Goal: Task Accomplishment & Management: Manage account settings

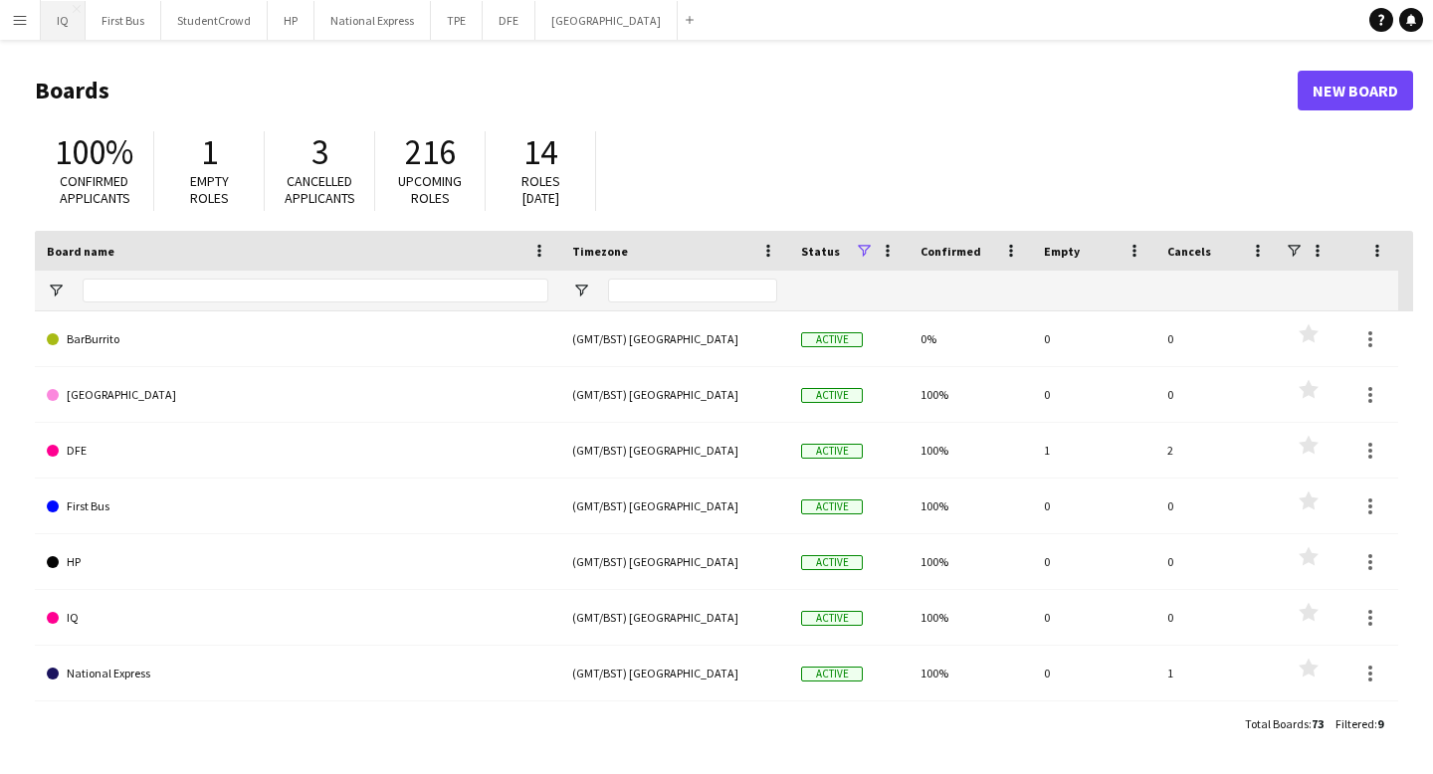
click at [73, 20] on button "IQ Close" at bounding box center [63, 20] width 45 height 39
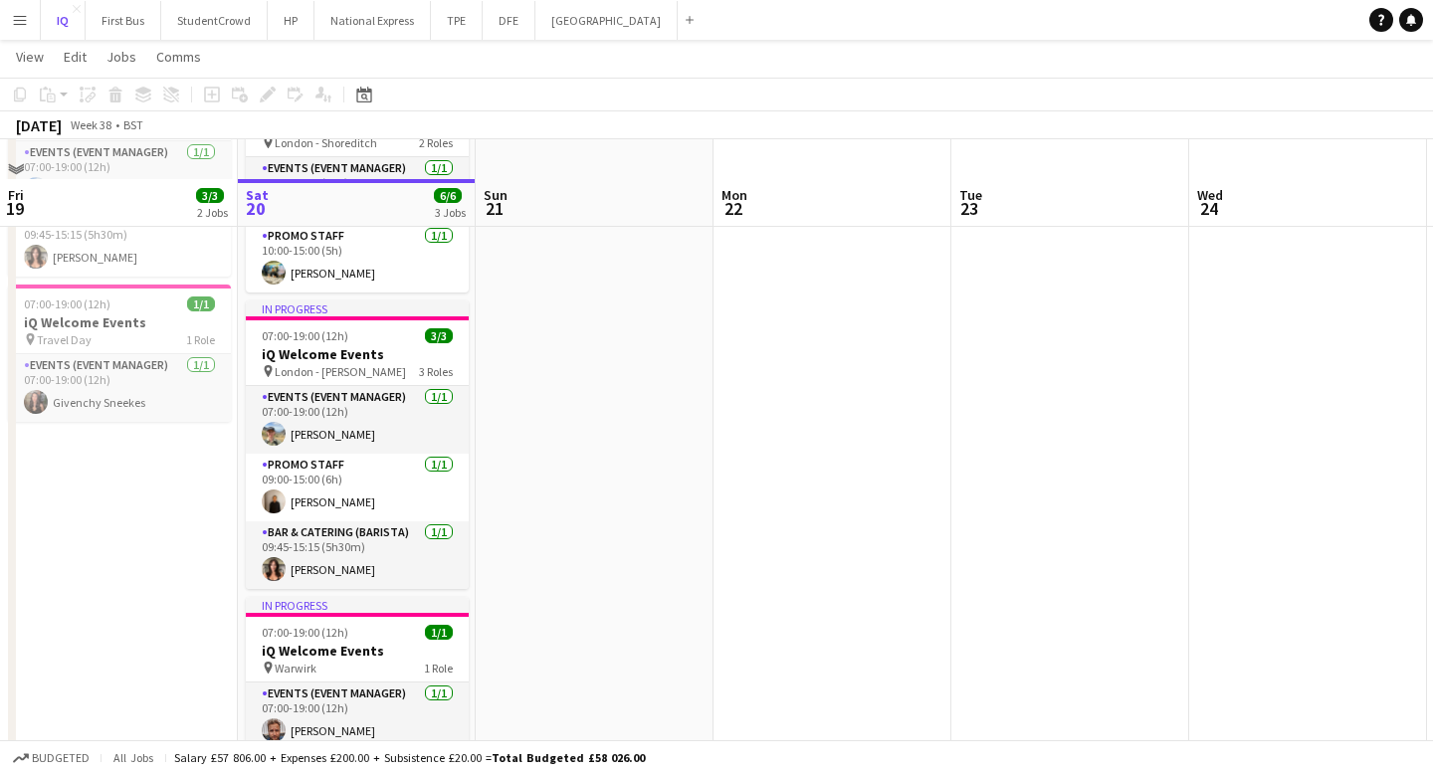
scroll to position [207, 0]
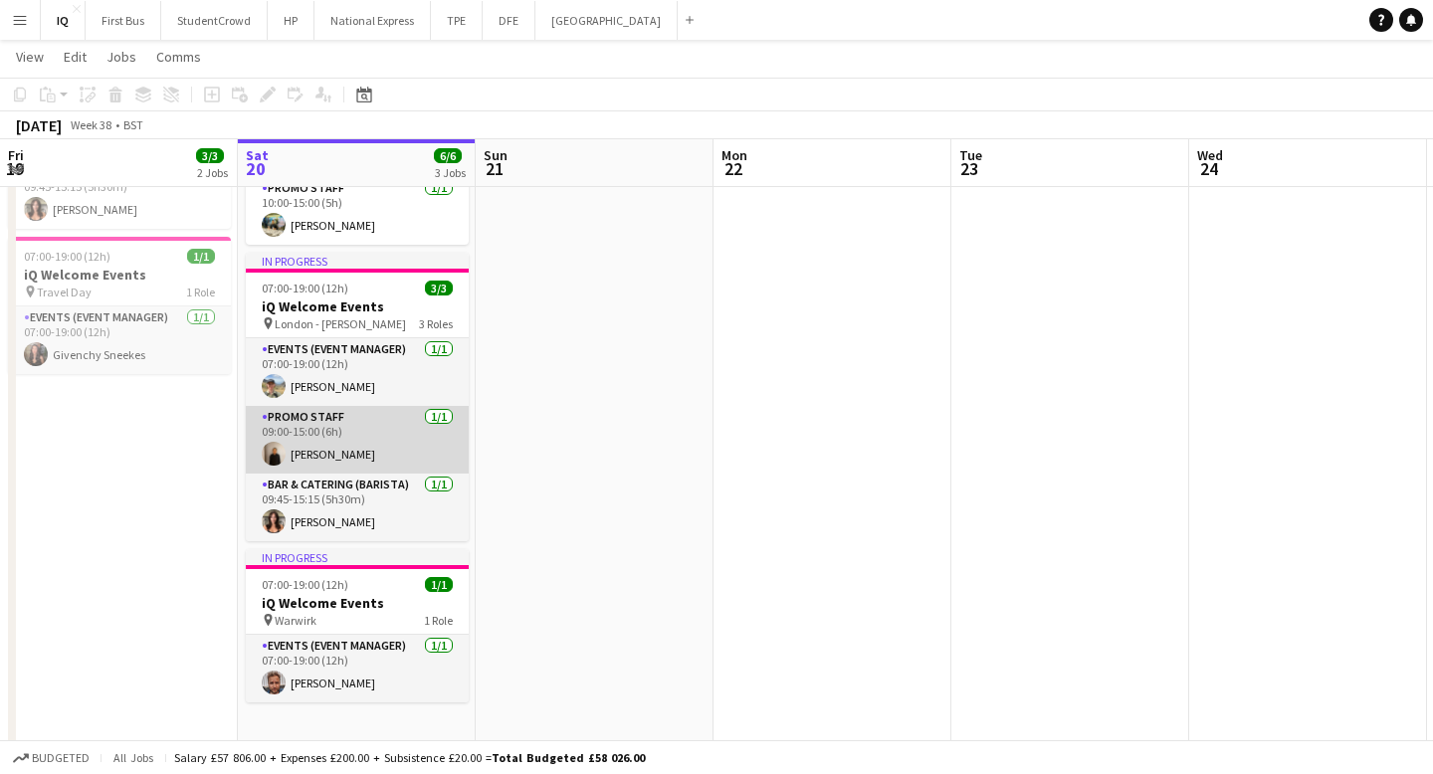
click at [376, 450] on app-card-role "Promo Staff [DATE] 09:00-15:00 (6h) [PERSON_NAME]" at bounding box center [357, 440] width 223 height 68
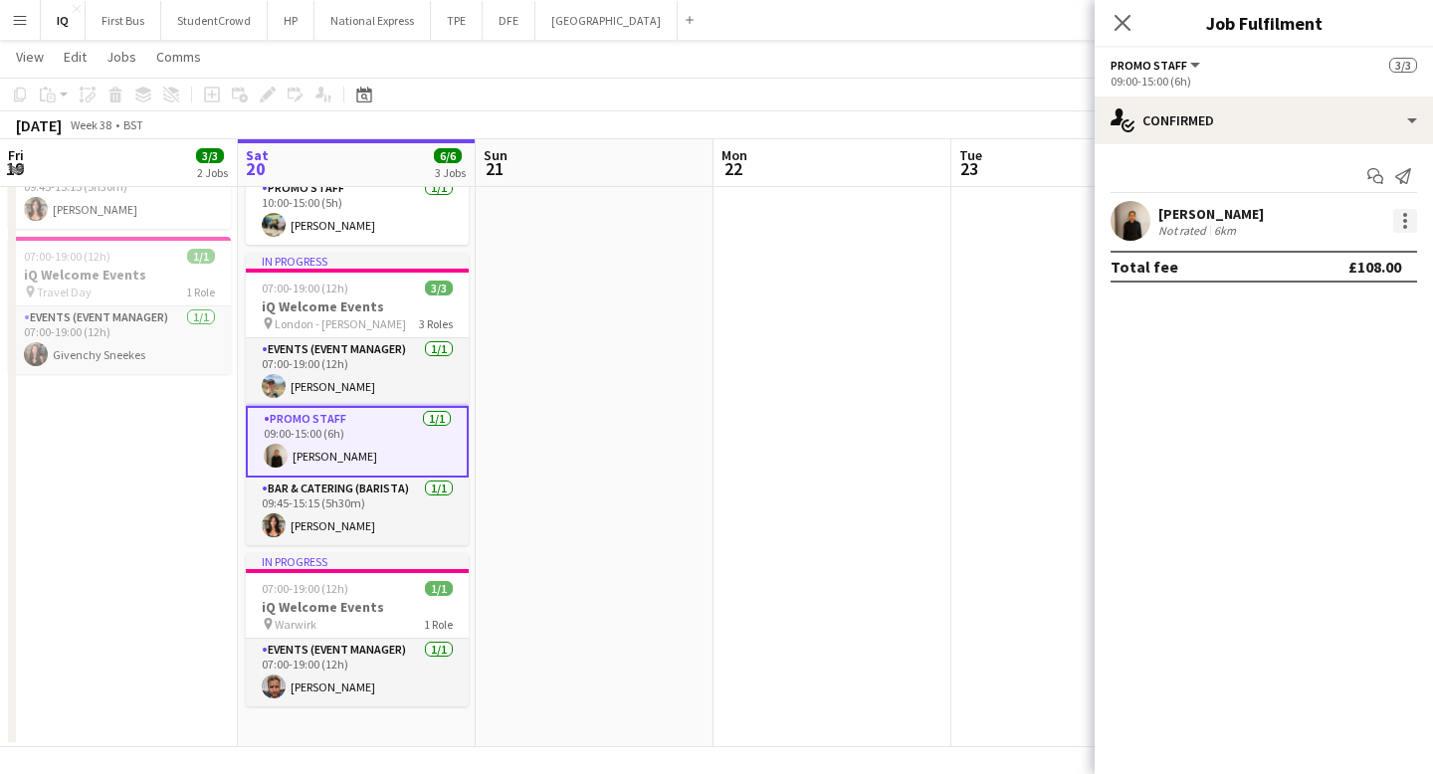
click at [1401, 219] on div at bounding box center [1405, 221] width 24 height 24
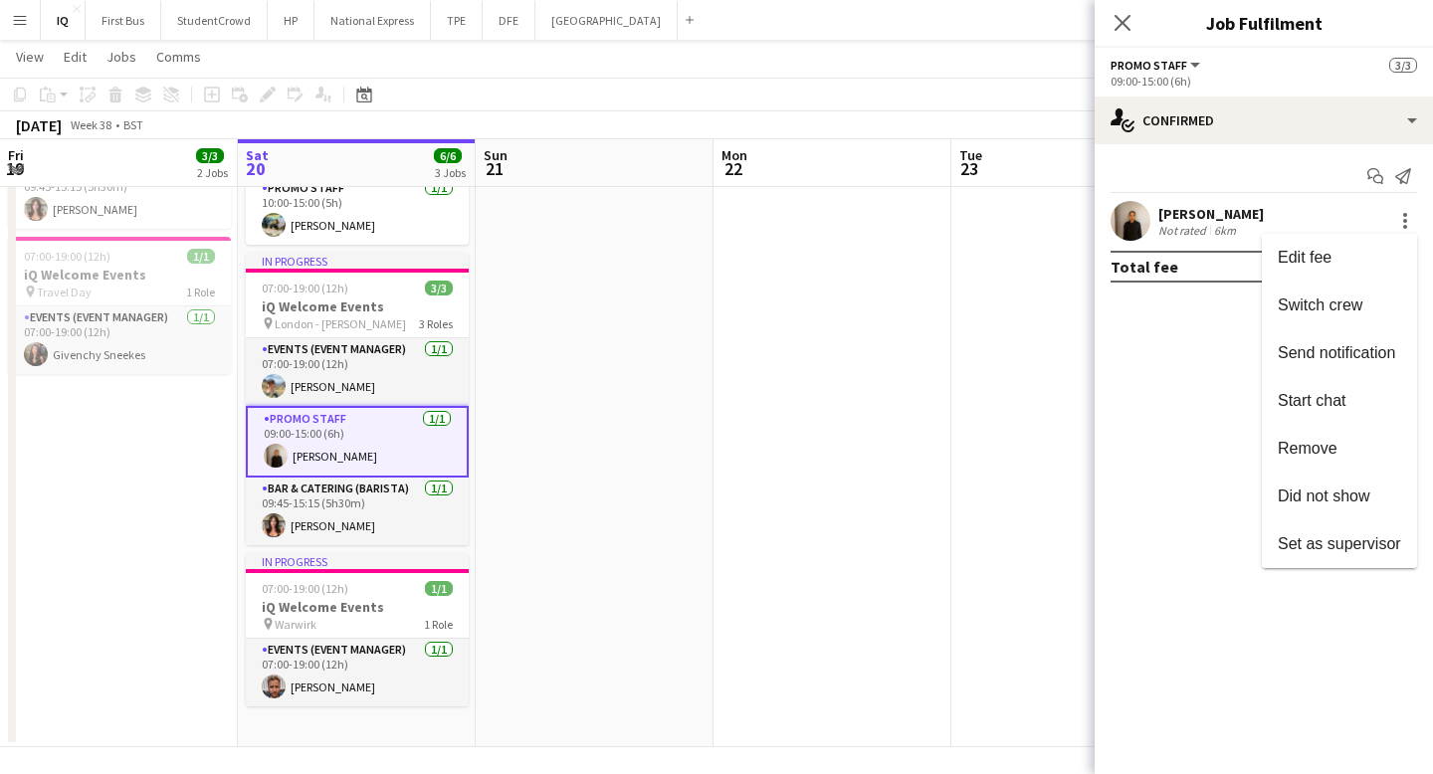
click at [1207, 186] on div at bounding box center [716, 387] width 1433 height 774
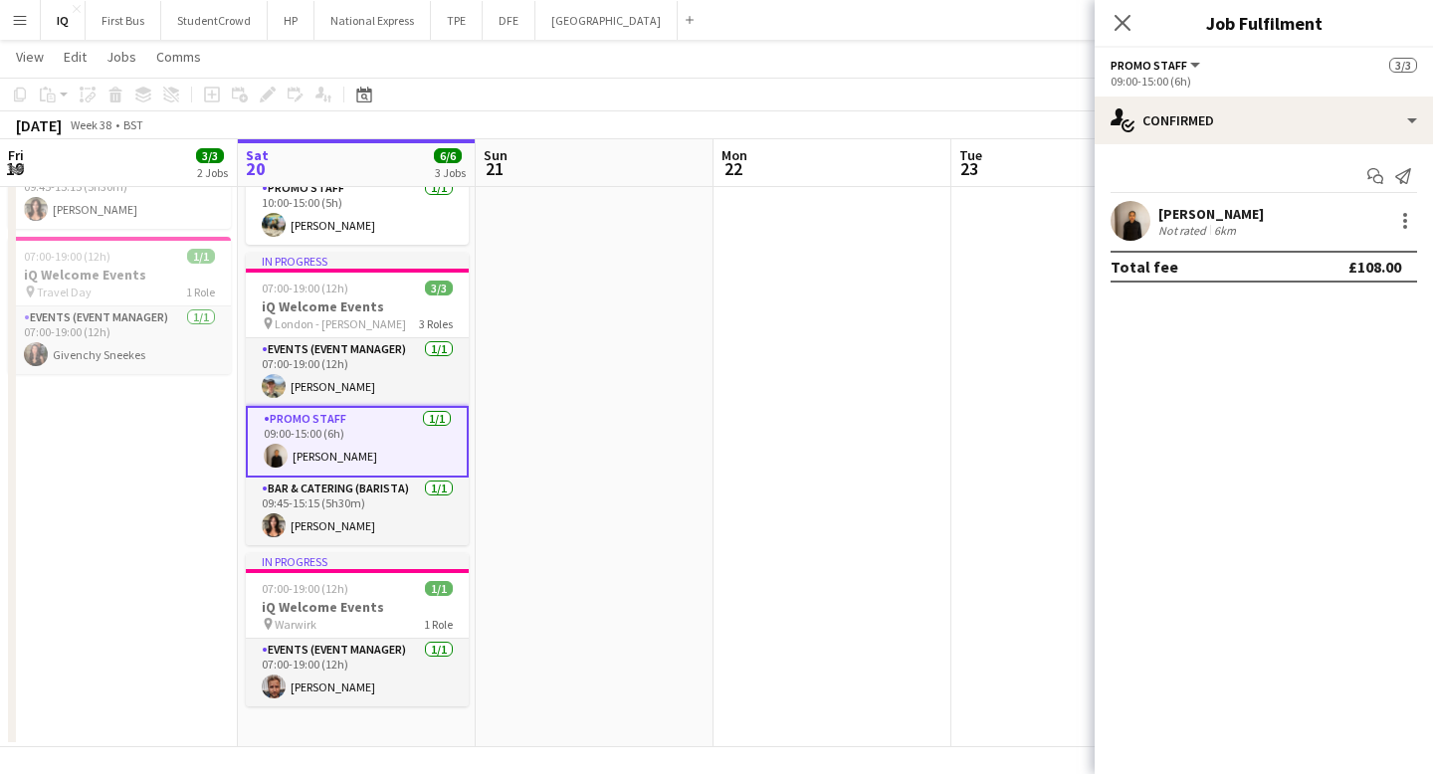
click at [1187, 223] on div "Not rated" at bounding box center [1185, 230] width 52 height 15
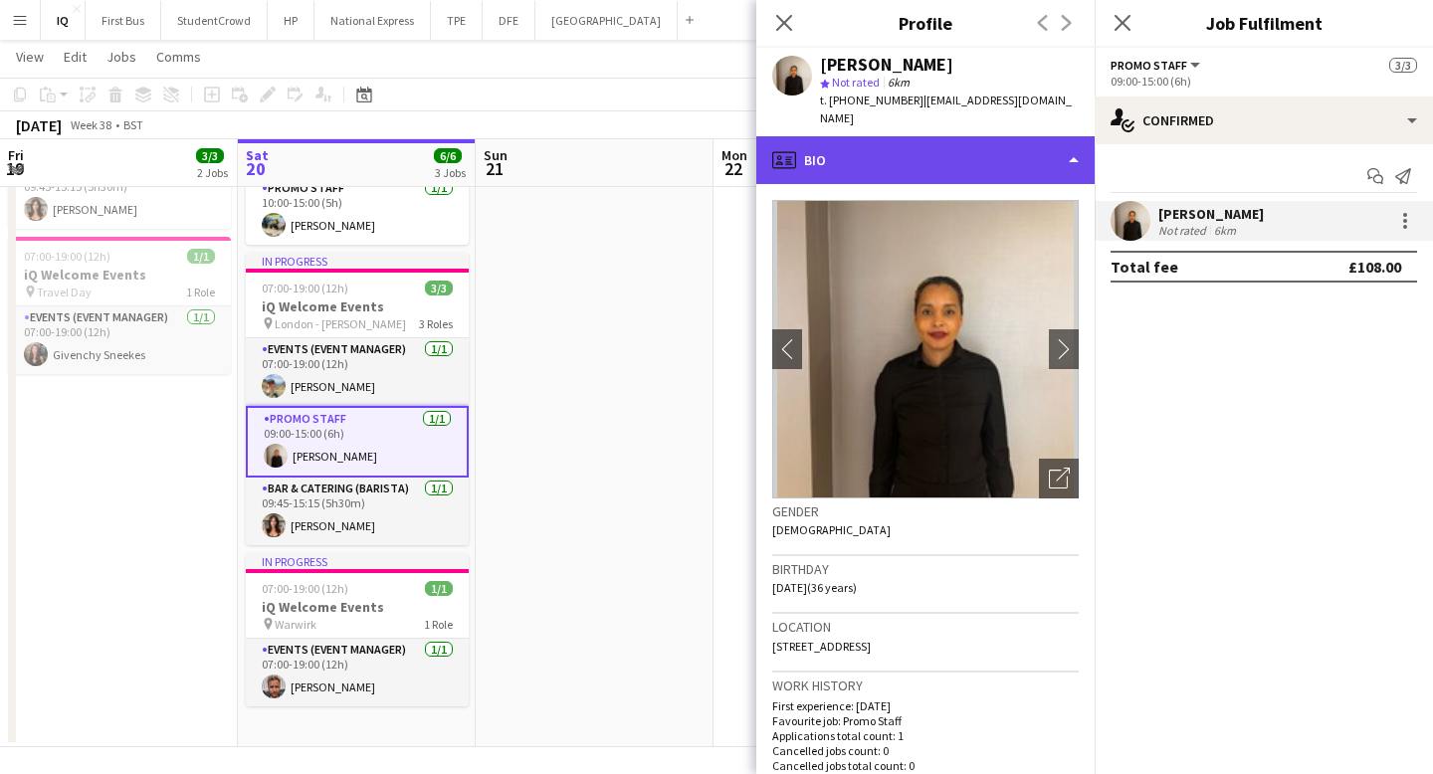
click at [919, 139] on div "profile Bio" at bounding box center [925, 160] width 338 height 48
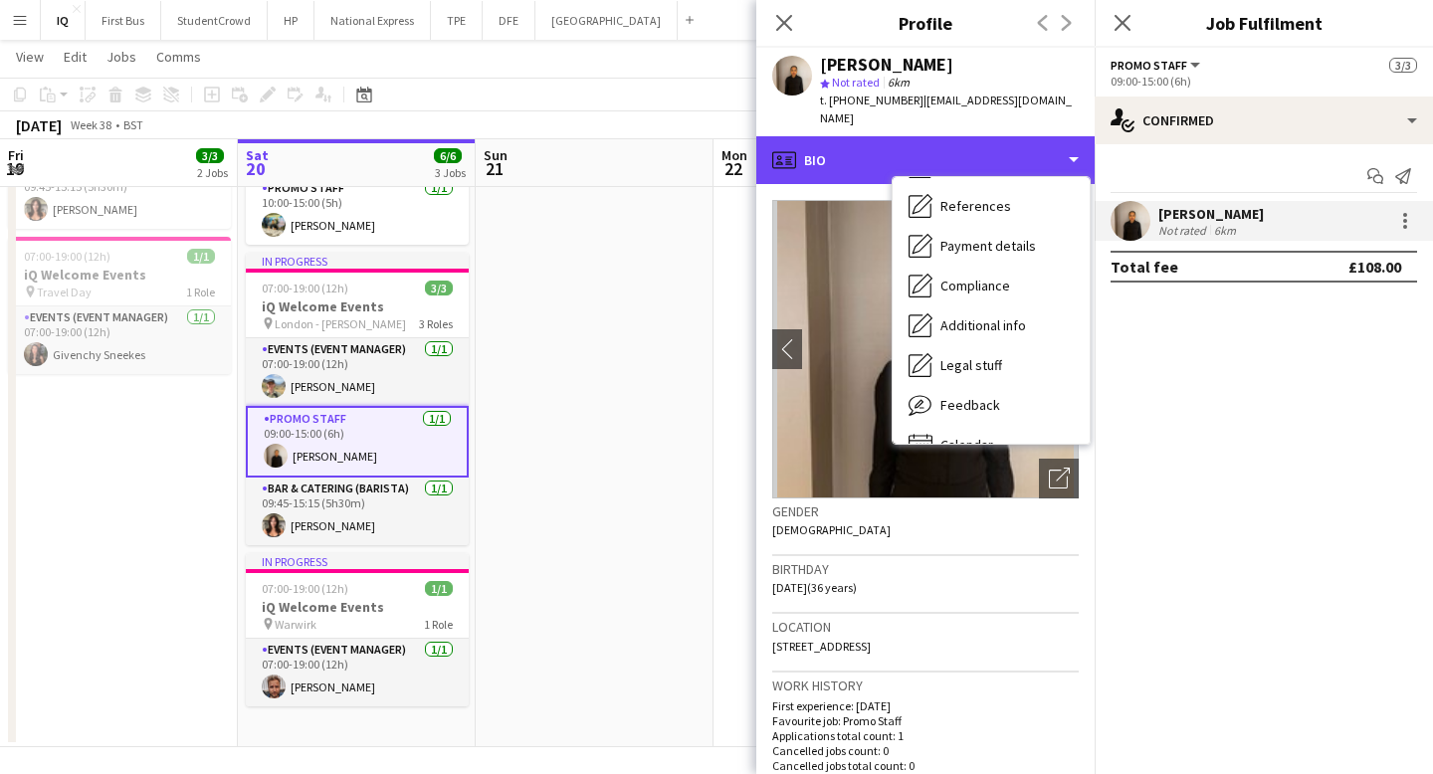
scroll to position [227, 0]
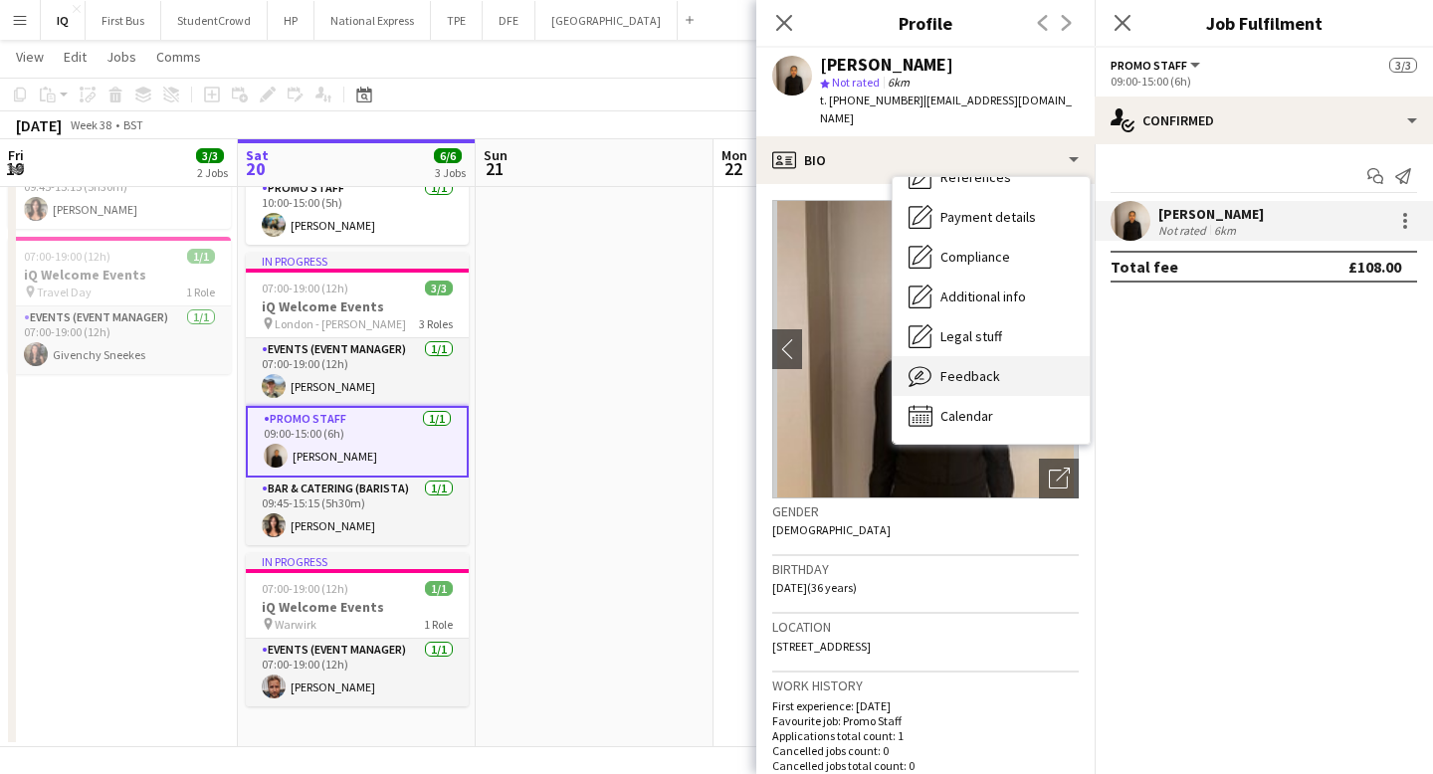
click at [938, 364] on div "Feedback Feedback" at bounding box center [991, 376] width 197 height 40
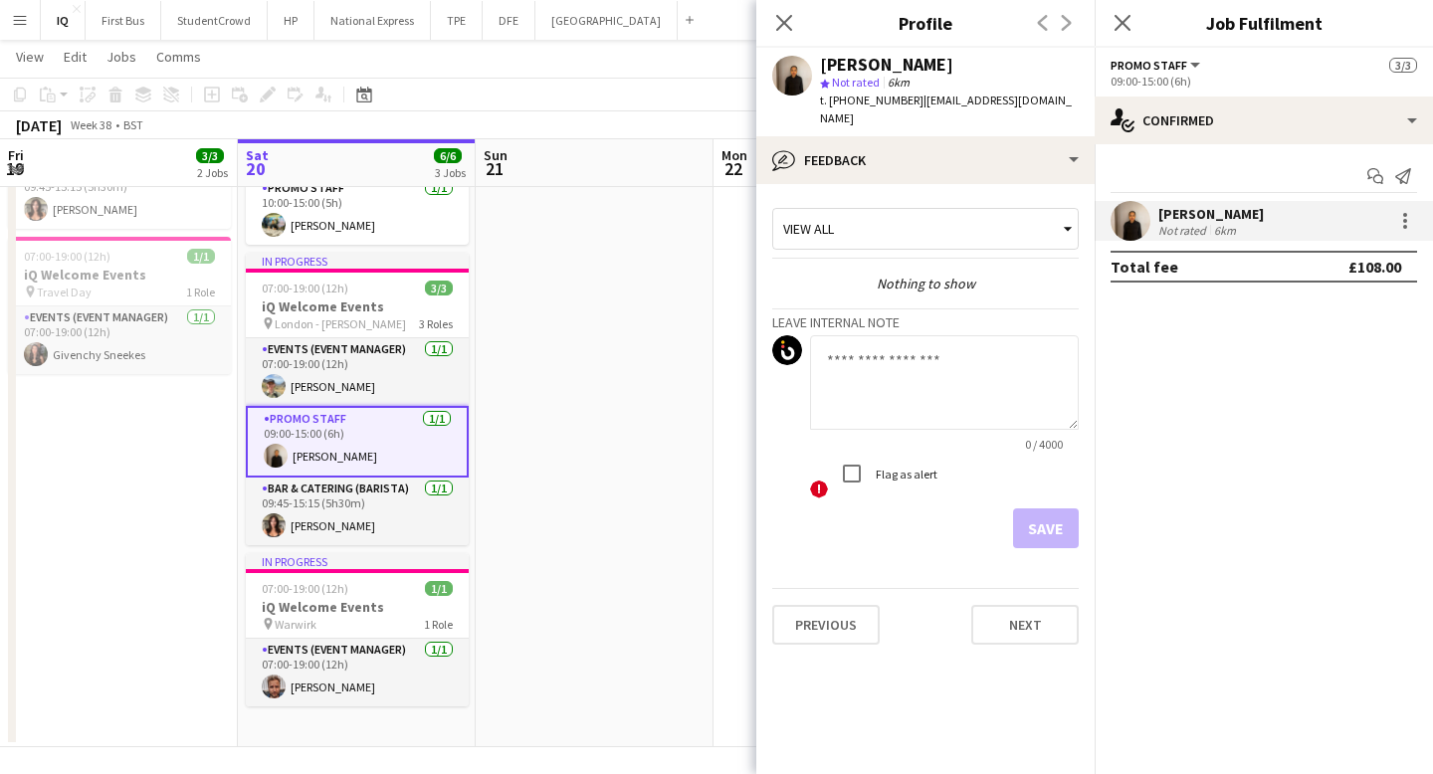
click at [879, 355] on textarea at bounding box center [944, 382] width 269 height 95
type textarea "**********"
click at [1049, 514] on button "Save" at bounding box center [1046, 529] width 66 height 40
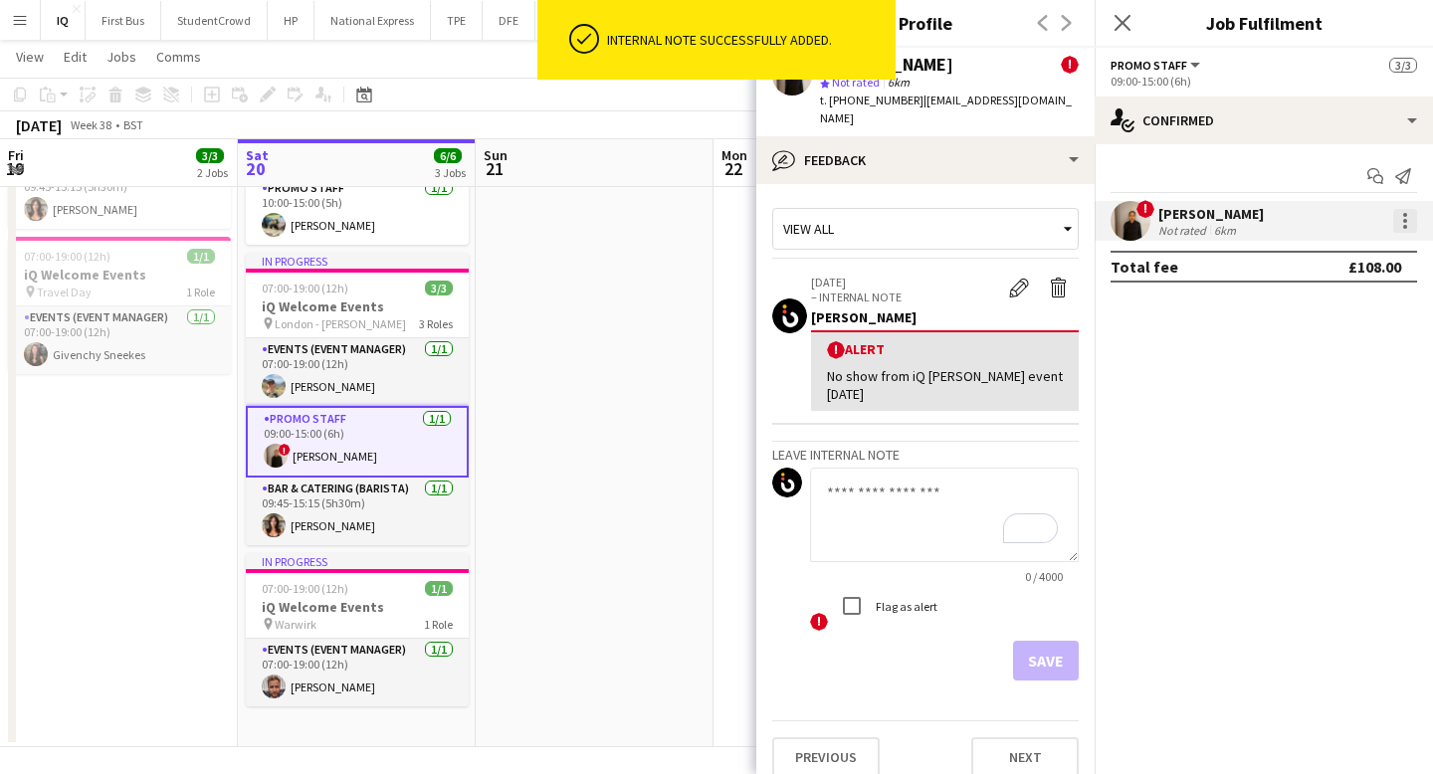
click at [1410, 217] on div at bounding box center [1405, 221] width 24 height 24
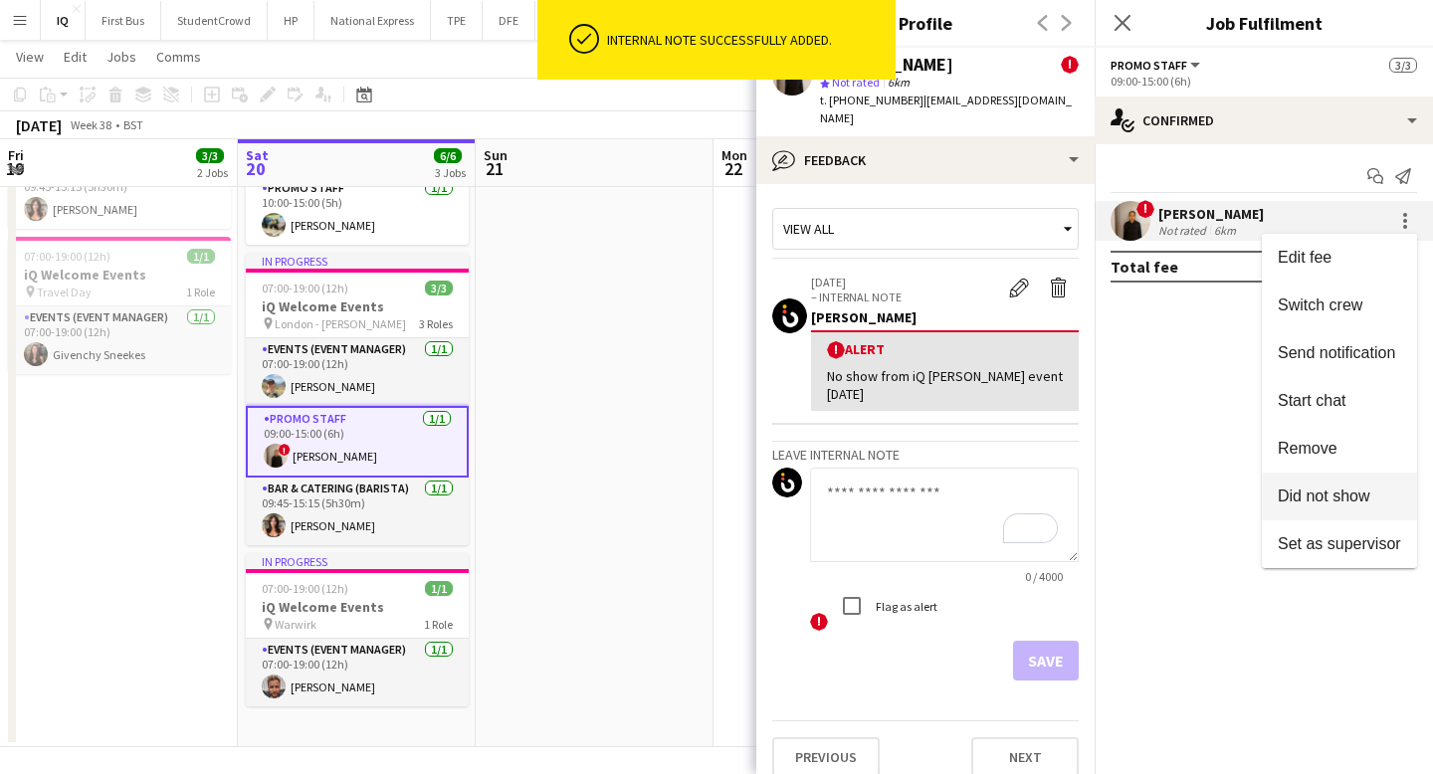
click at [1322, 499] on span "Did not show" at bounding box center [1324, 496] width 93 height 17
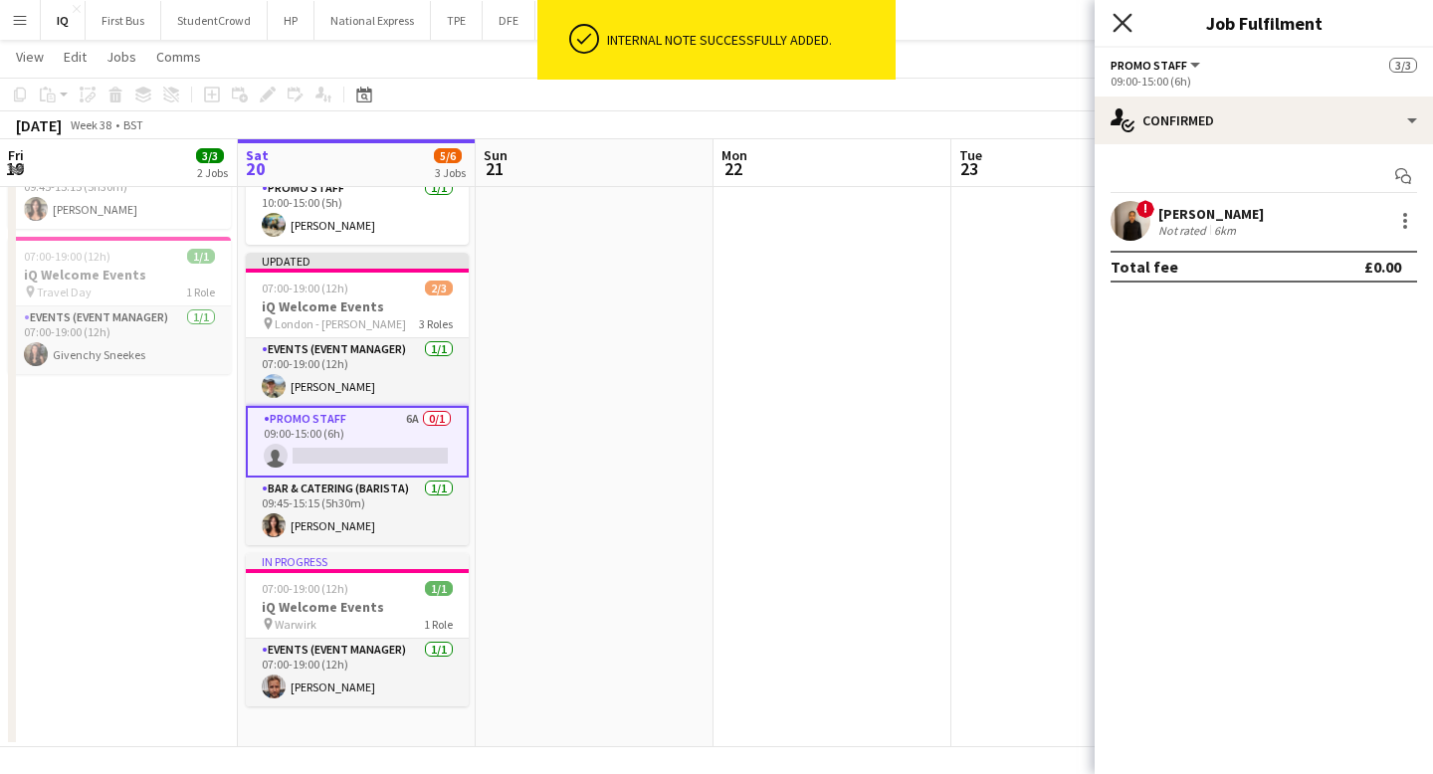
click at [1128, 27] on icon at bounding box center [1122, 22] width 19 height 19
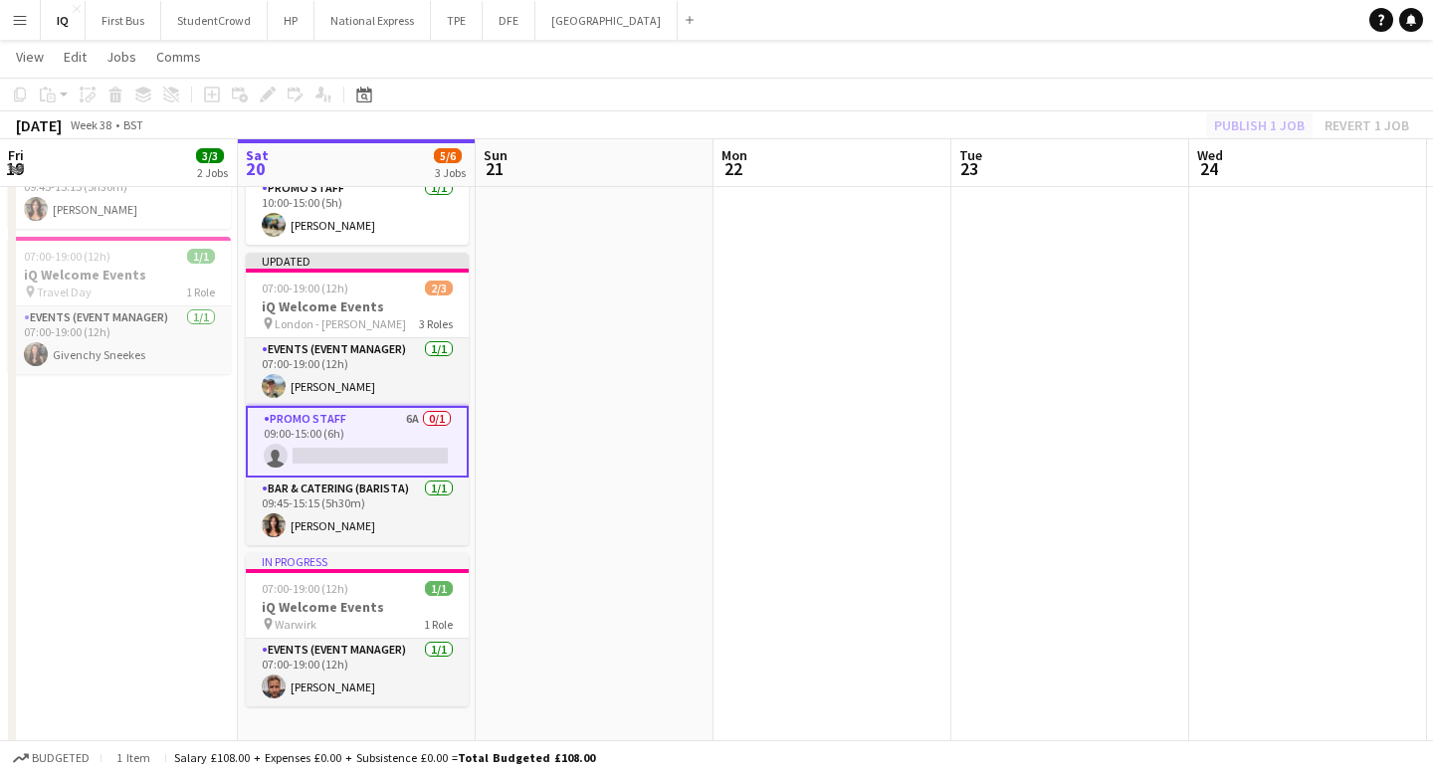
click at [1252, 120] on div "Publish 1 job Revert 1 job" at bounding box center [1311, 125] width 243 height 26
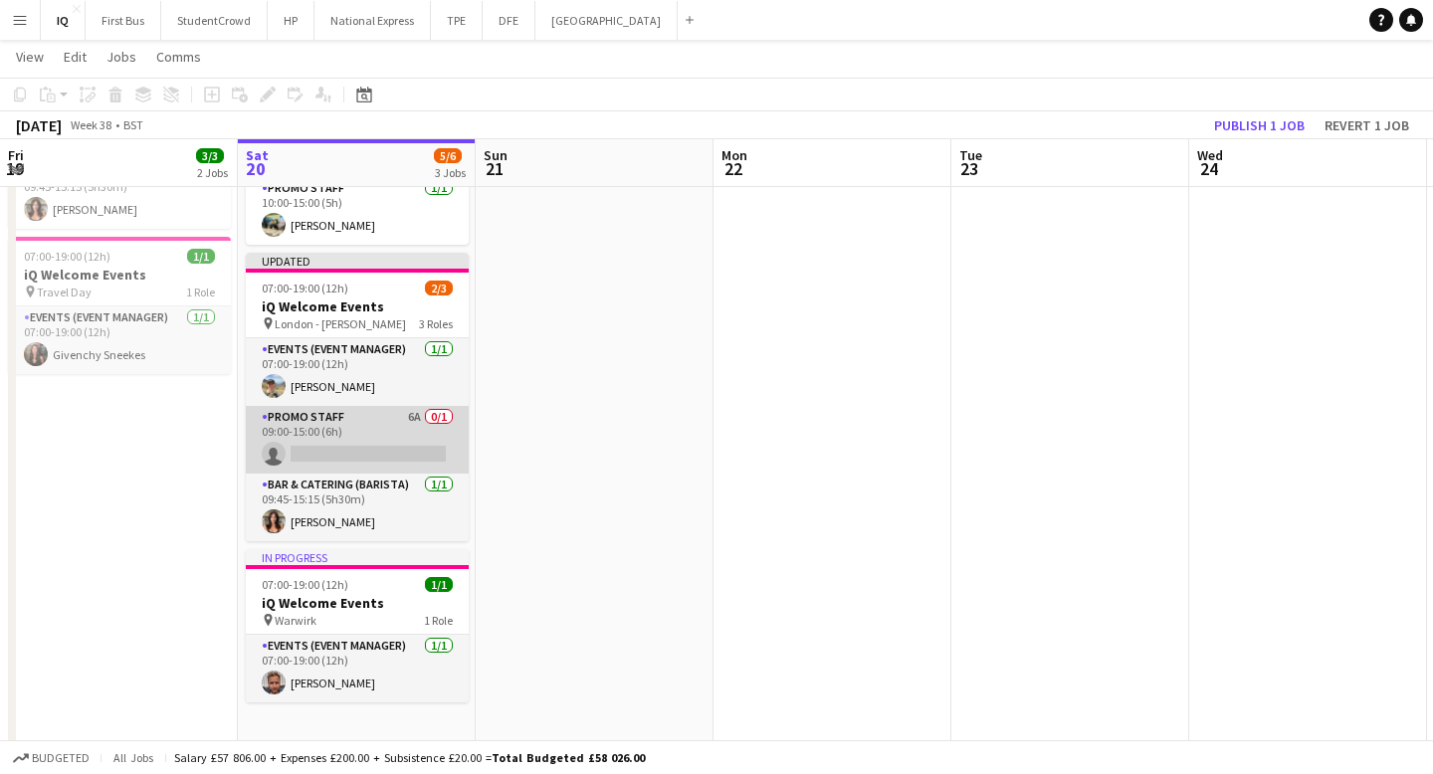
click at [350, 451] on app-card-role "Promo Staff 6A 0/1 09:00-15:00 (6h) single-neutral-actions" at bounding box center [357, 440] width 223 height 68
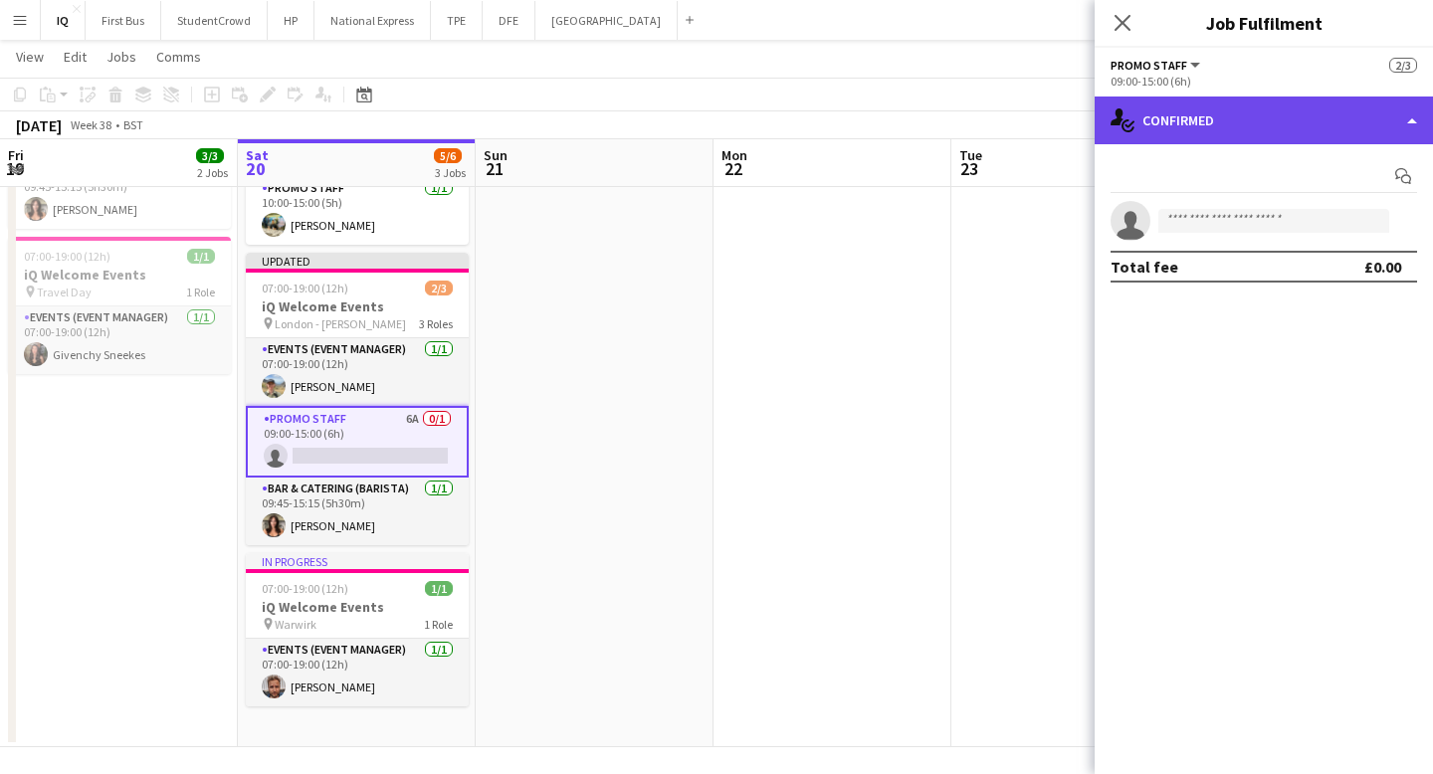
click at [1222, 136] on div "single-neutral-actions-check-2 Confirmed" at bounding box center [1264, 121] width 338 height 48
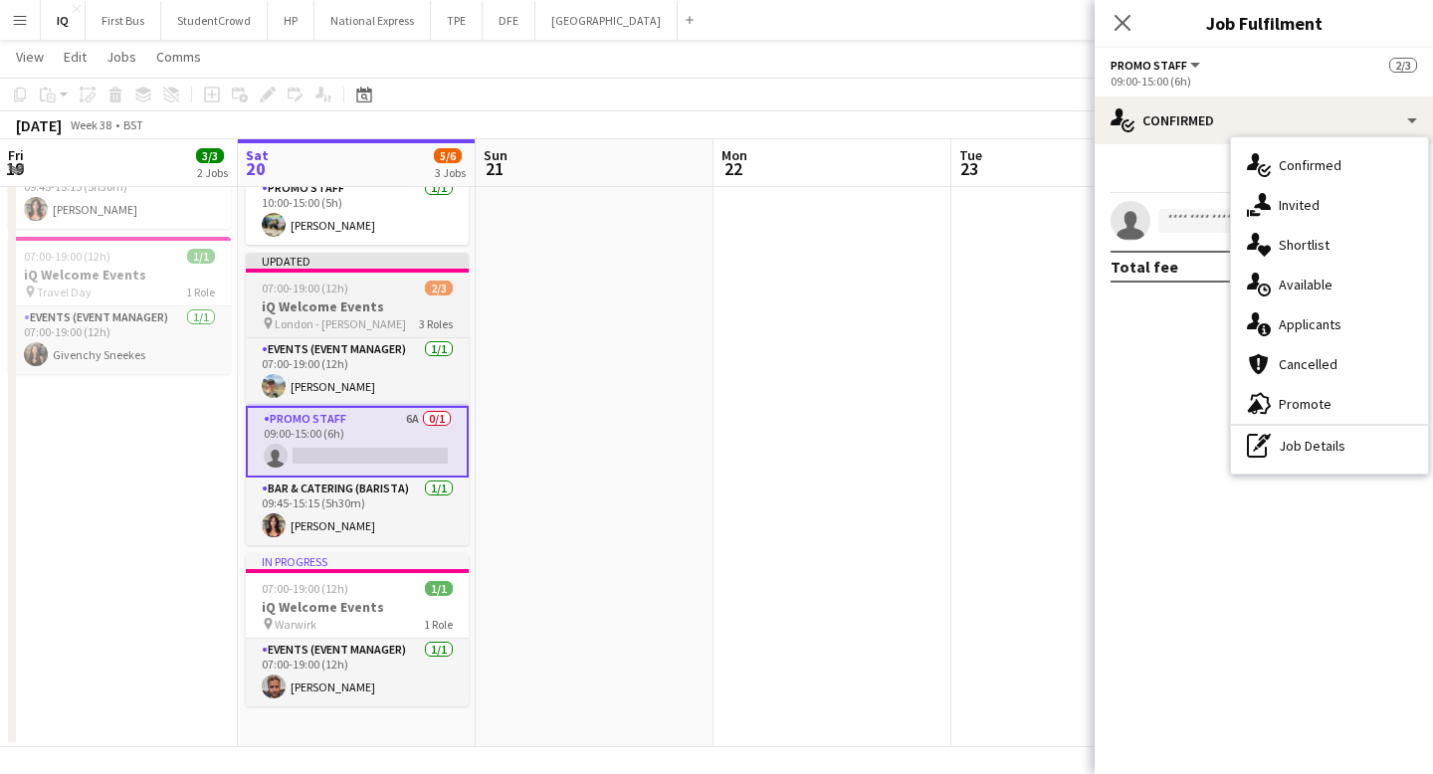
click at [351, 315] on h3 "iQ Welcome Events" at bounding box center [357, 307] width 223 height 18
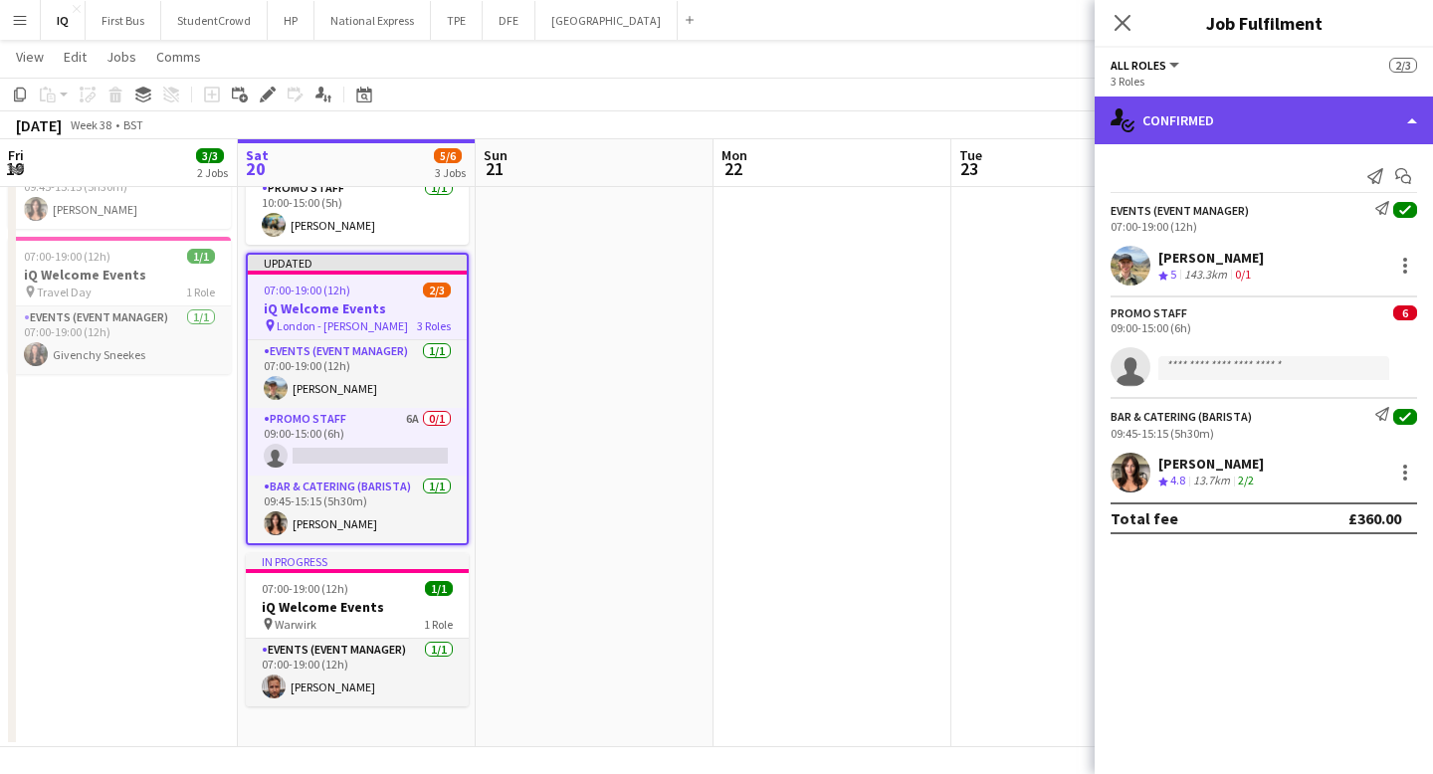
click at [1316, 122] on div "single-neutral-actions-check-2 Confirmed" at bounding box center [1264, 121] width 338 height 48
click at [1152, 138] on div "single-neutral-actions-check-2 Confirmed" at bounding box center [1264, 121] width 338 height 48
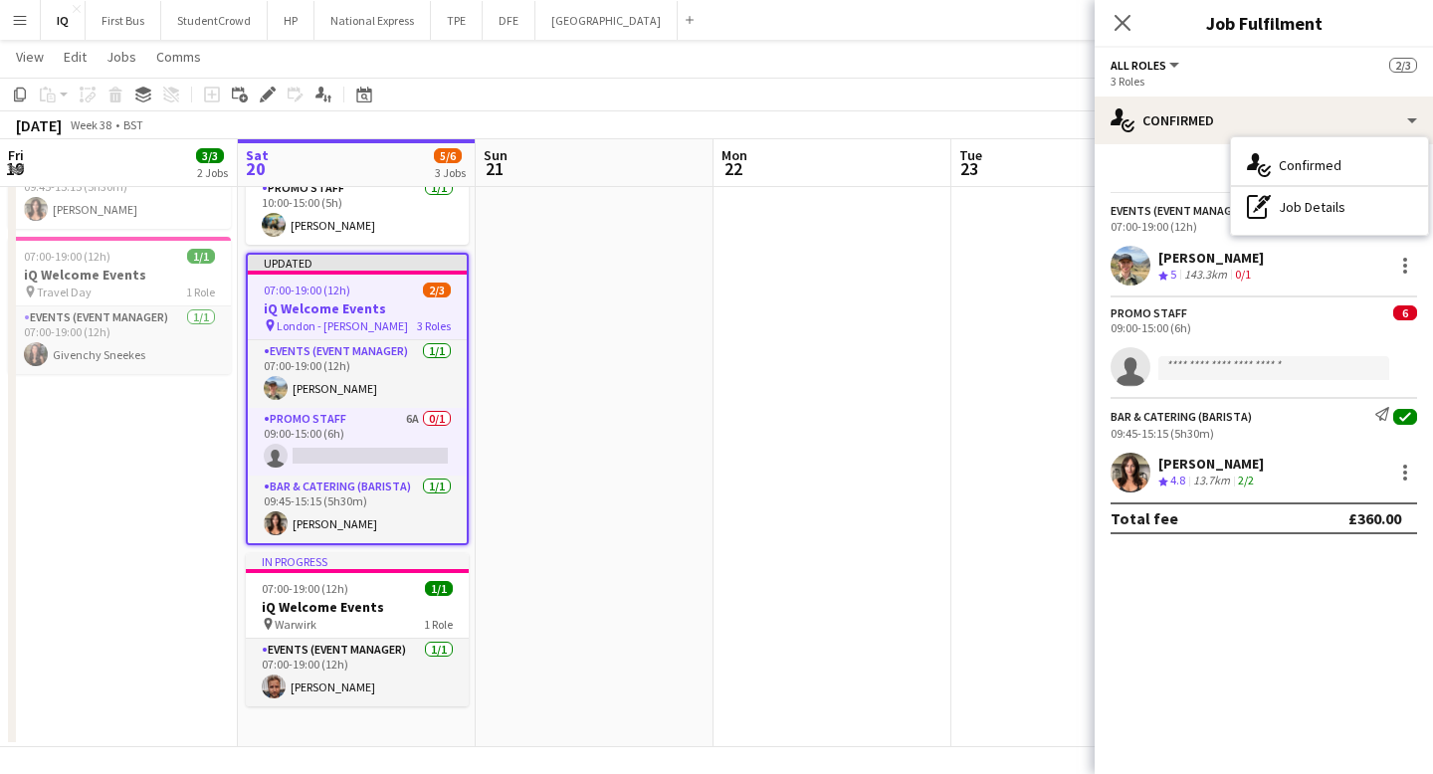
click at [674, 377] on app-calendar-viewport "Wed 17 Thu 18 Fri 19 3/3 2 Jobs Sat 20 5/6 3 Jobs Sun 21 Mon 22 Tue 23 Wed 24 T…" at bounding box center [716, 309] width 1433 height 877
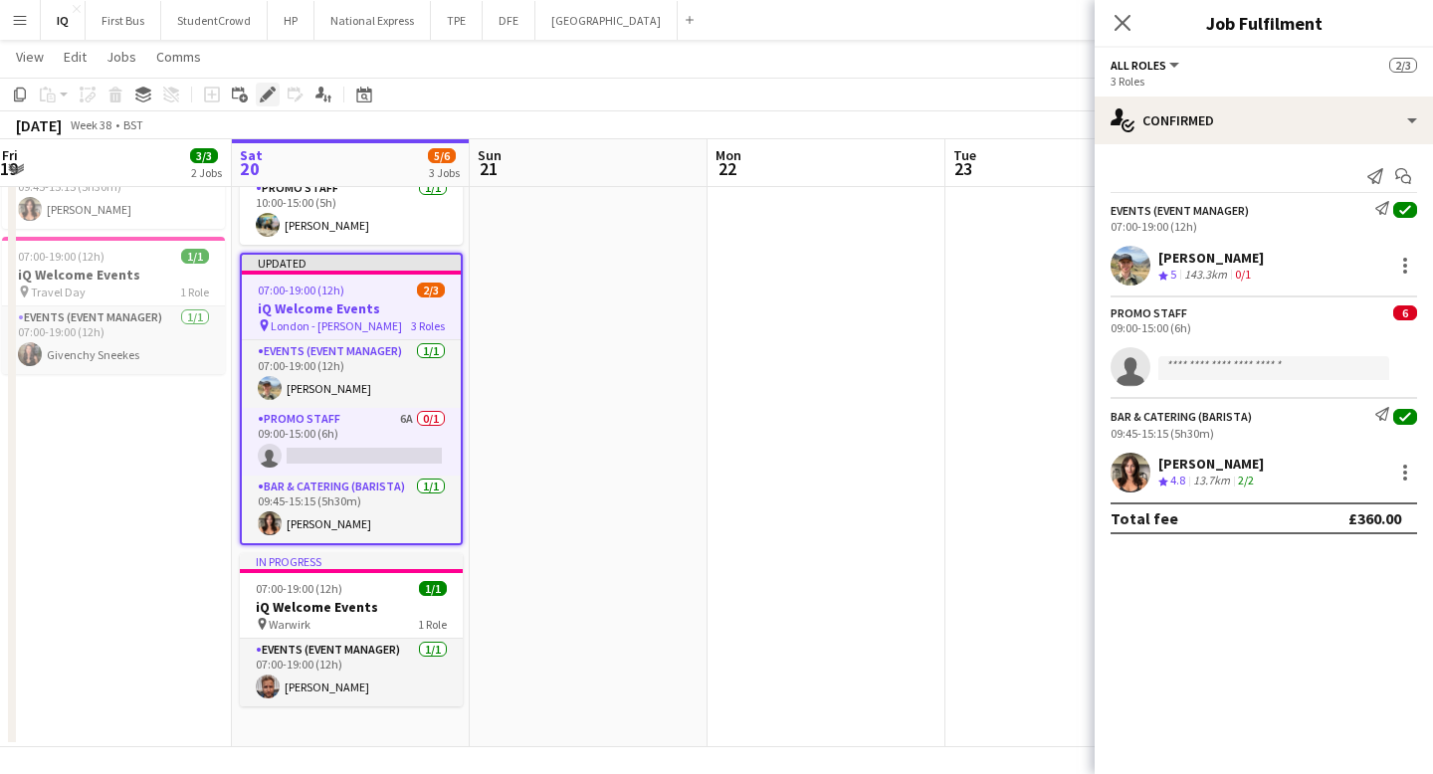
click at [262, 92] on icon "Edit" at bounding box center [268, 95] width 16 height 16
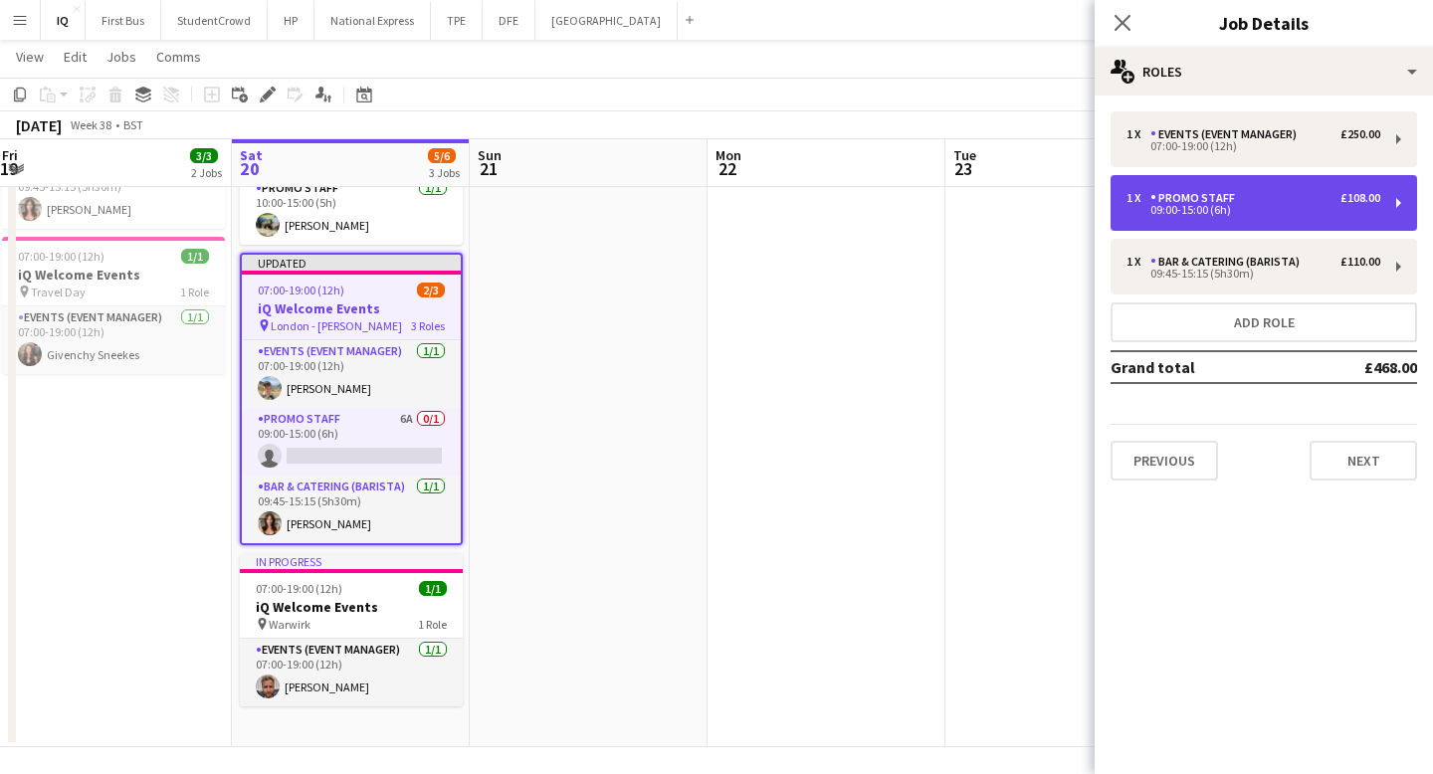
click at [1216, 218] on div "1 x Promo Staff £108.00 09:00-15:00 (6h)" at bounding box center [1264, 203] width 307 height 56
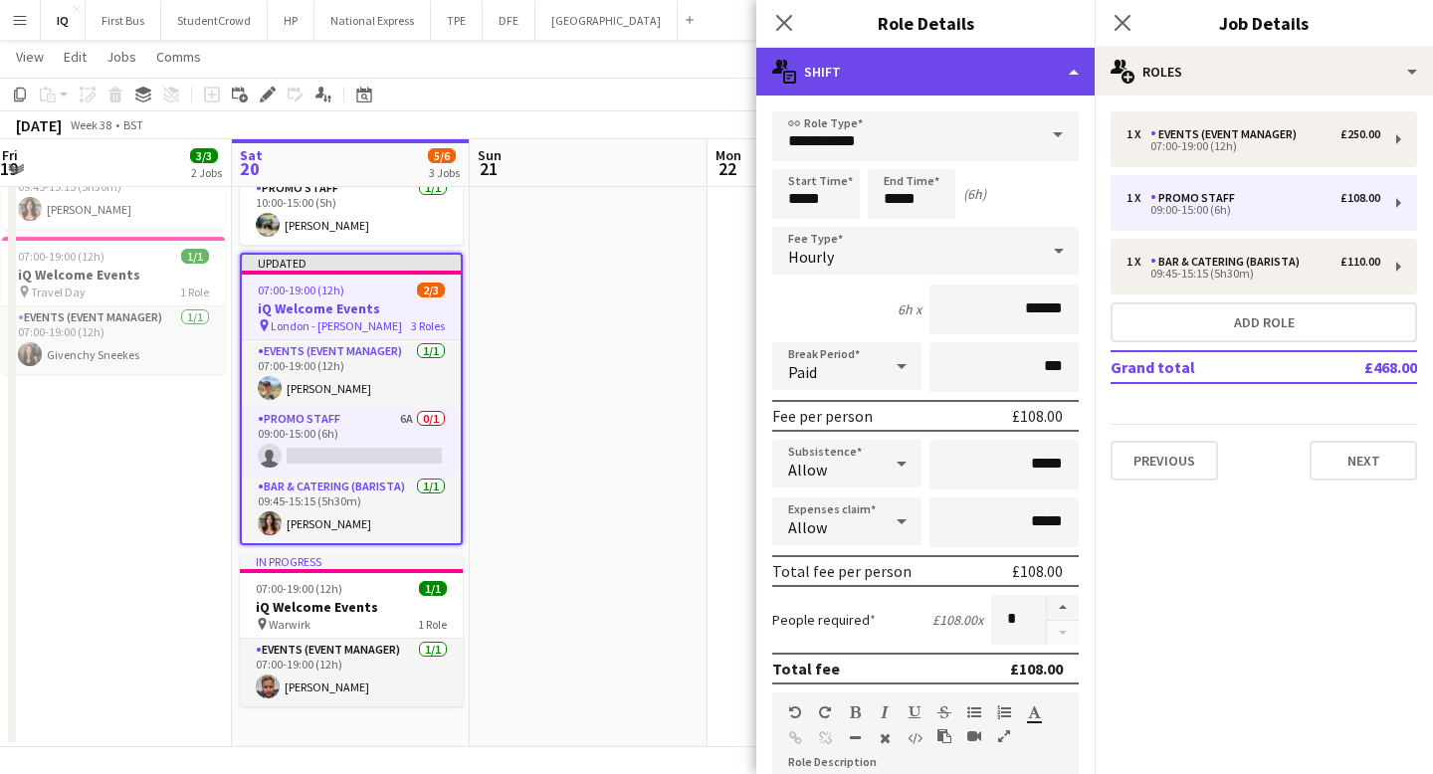
click at [992, 69] on div "multiple-actions-text Shift" at bounding box center [925, 72] width 338 height 48
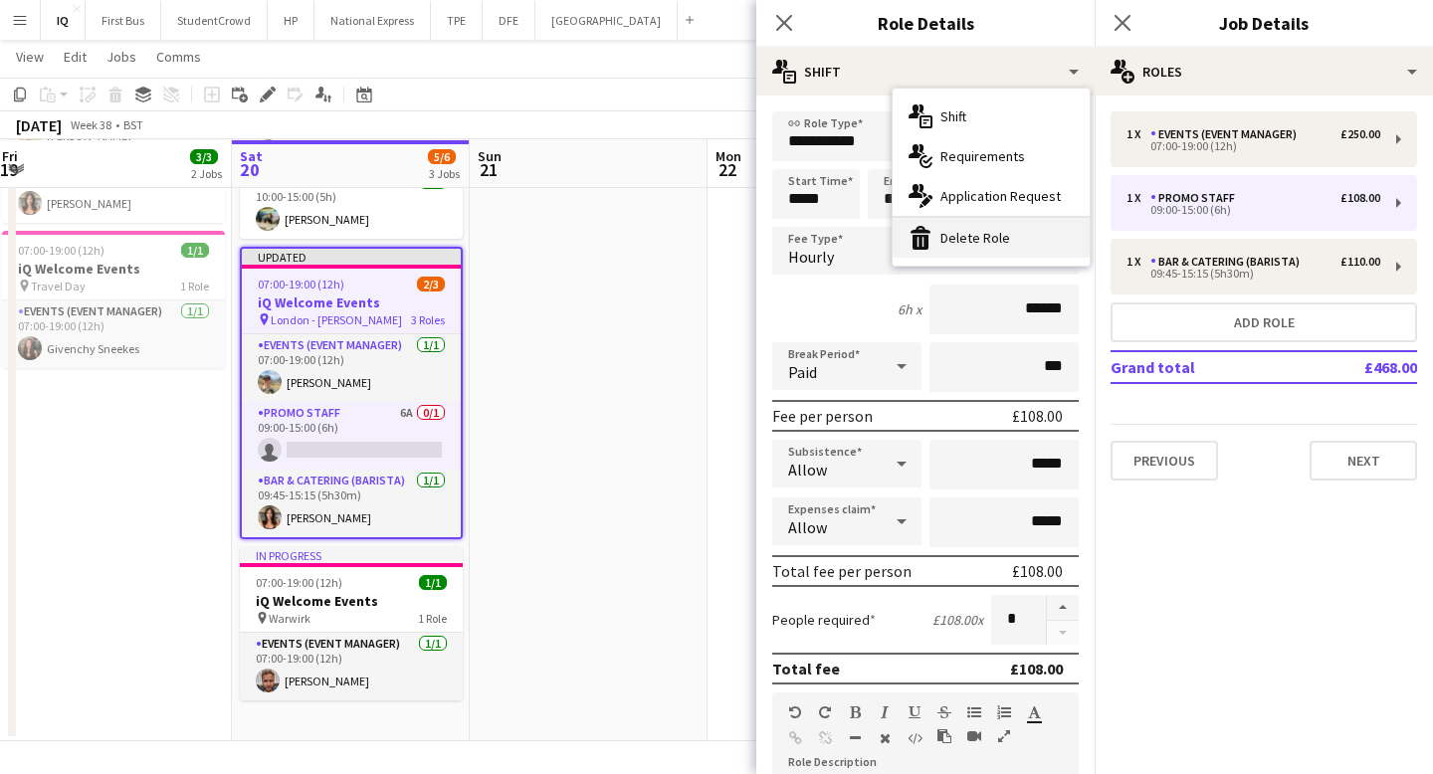
click at [997, 240] on div "bin-2 Delete Role" at bounding box center [991, 238] width 197 height 40
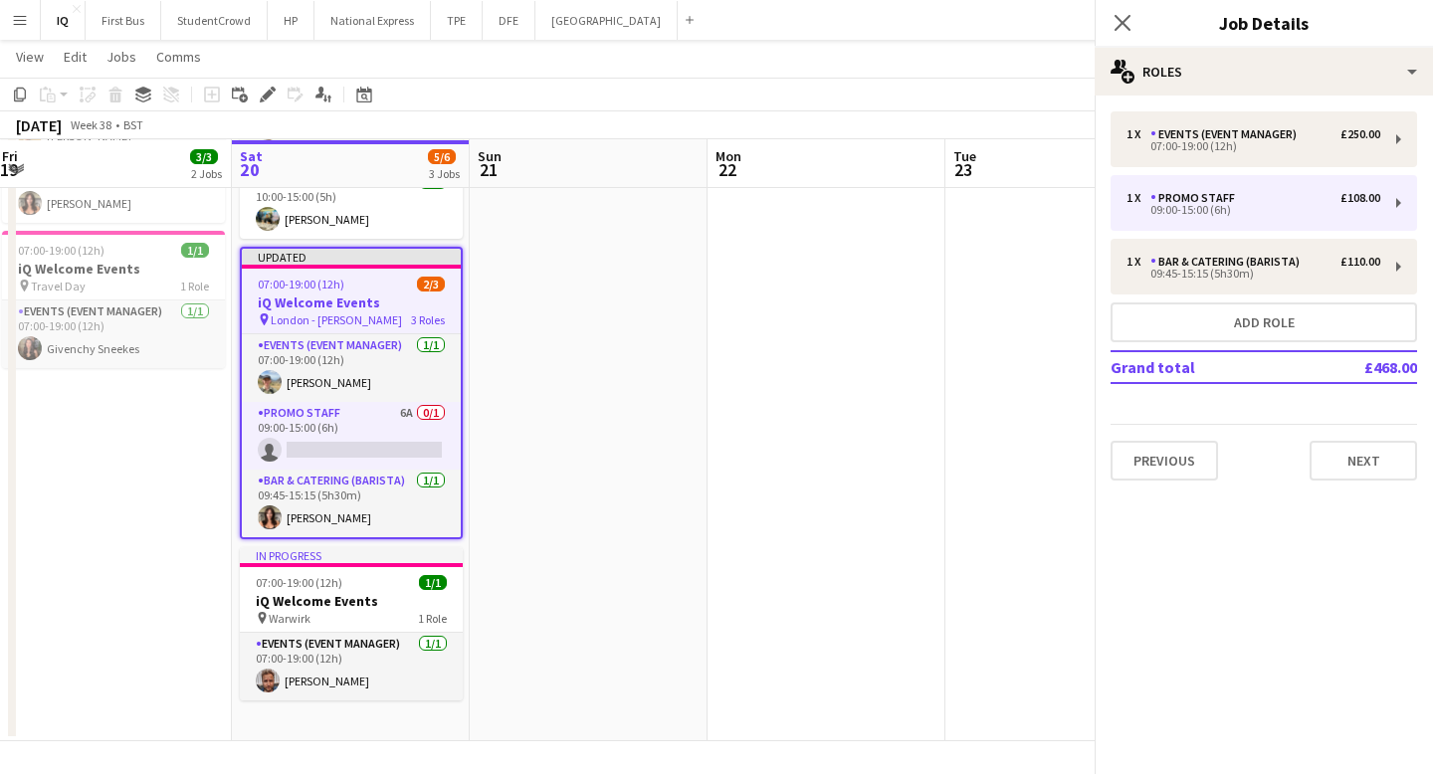
scroll to position [145, 0]
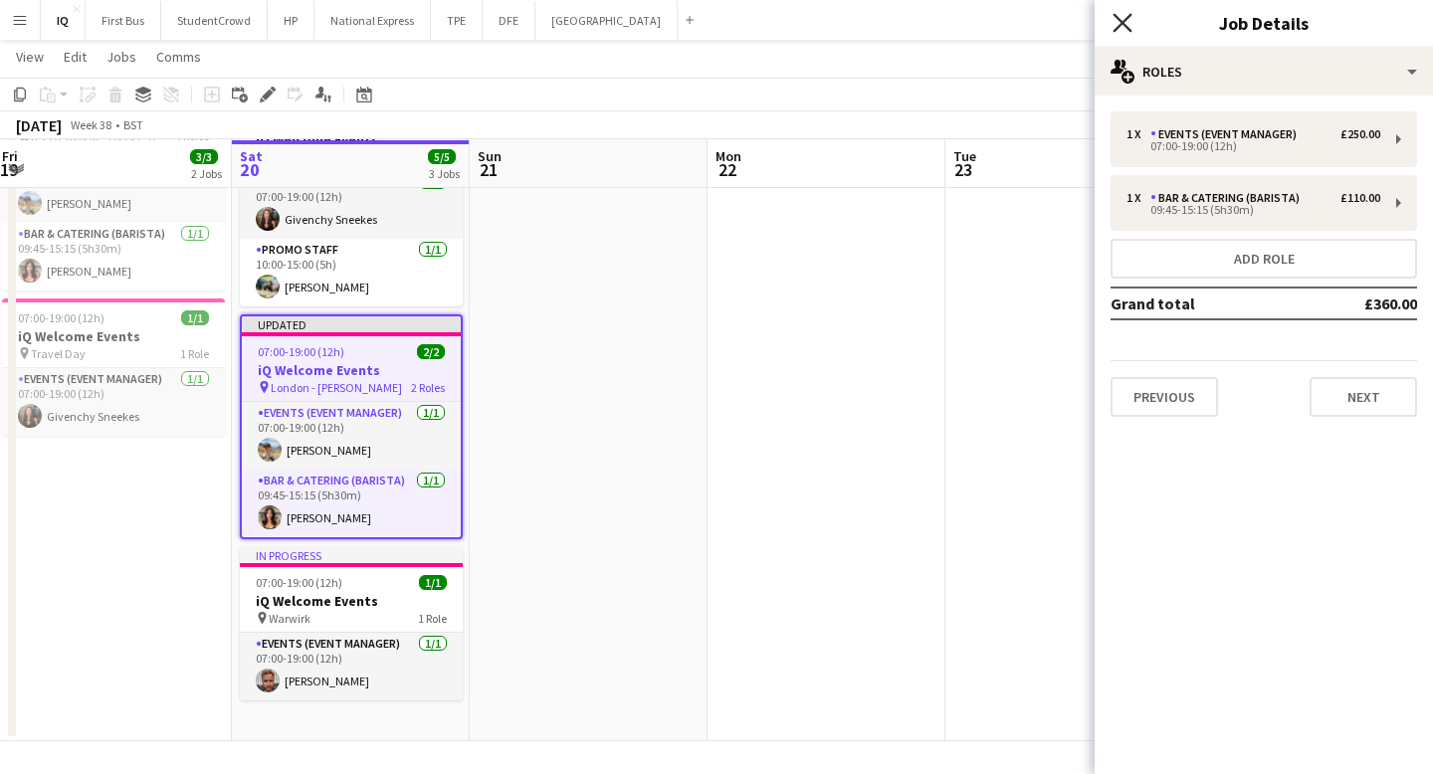
click at [1122, 25] on icon "Close pop-in" at bounding box center [1122, 22] width 19 height 19
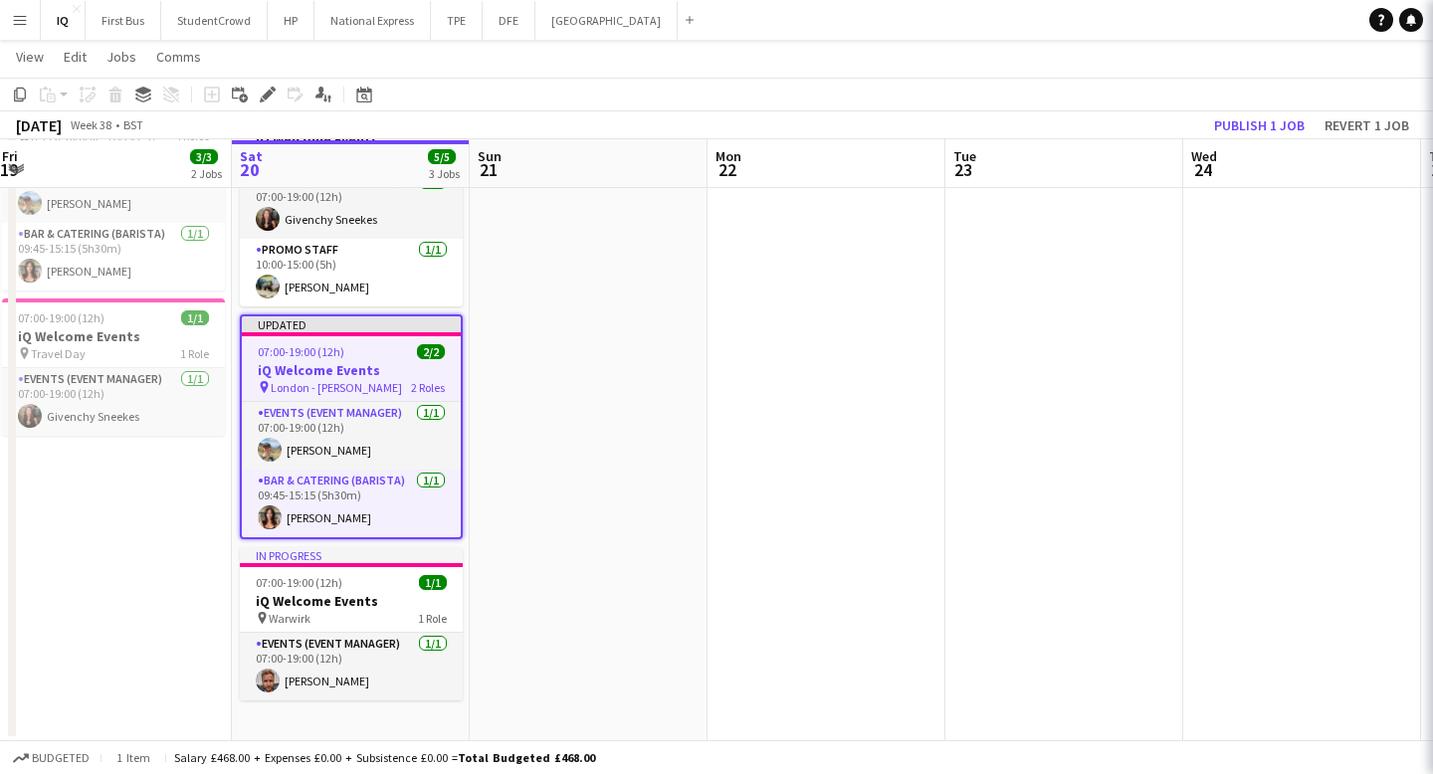
click at [732, 368] on app-date-cell at bounding box center [827, 410] width 238 height 664
